Goal: Navigation & Orientation: Understand site structure

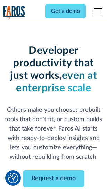
scroll to position [83, 0]
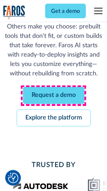
click at [54, 96] on link "Request a demo" at bounding box center [54, 95] width 62 height 17
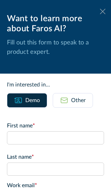
click at [100, 11] on icon at bounding box center [103, 11] width 6 height 5
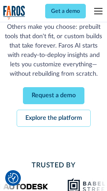
scroll to position [106, 0]
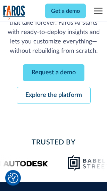
click at [54, 96] on link "Explore the platform" at bounding box center [54, 95] width 74 height 17
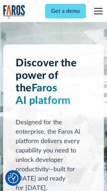
scroll to position [5301, 0]
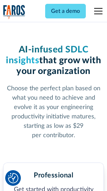
scroll to position [1103, 0]
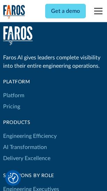
click at [14, 96] on link "Platform" at bounding box center [13, 95] width 21 height 11
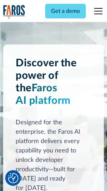
scroll to position [5525, 0]
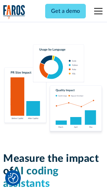
scroll to position [4345, 0]
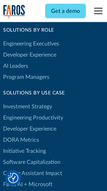
click at [21, 135] on link "DORA Metrics" at bounding box center [21, 140] width 36 height 11
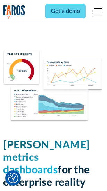
scroll to position [3081, 0]
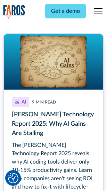
scroll to position [3200, 0]
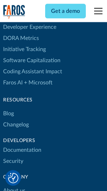
click at [16, 119] on link "Changelog" at bounding box center [16, 124] width 26 height 11
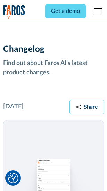
scroll to position [8534, 0]
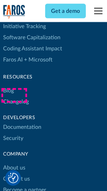
click at [14, 163] on link "About us" at bounding box center [14, 168] width 22 height 11
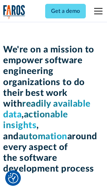
scroll to position [2407, 0]
